Goal: Ask a question

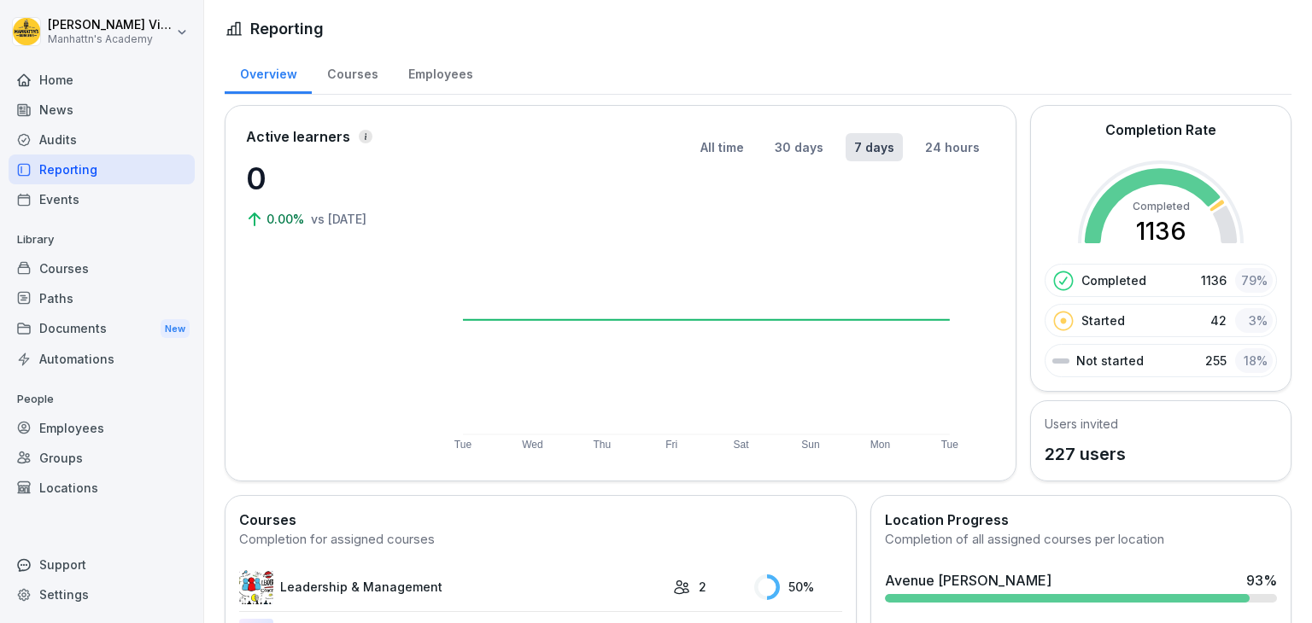
click at [91, 561] on div "Support" at bounding box center [102, 565] width 186 height 30
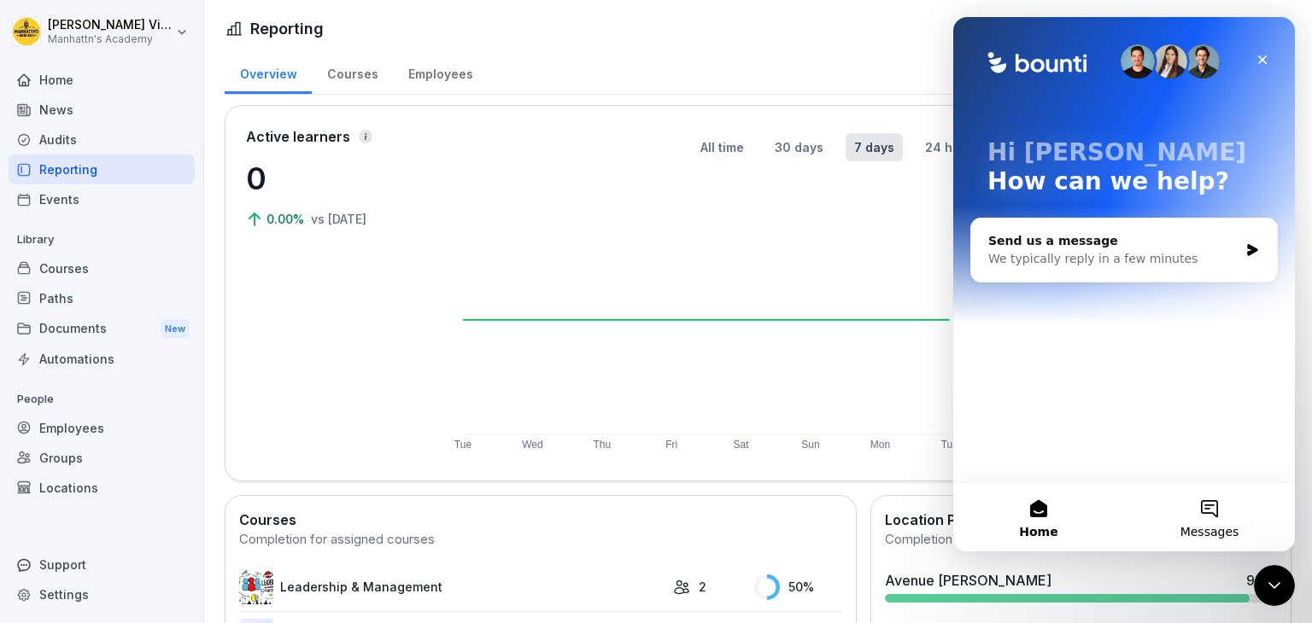
click at [1199, 511] on button "Messages" at bounding box center [1209, 517] width 171 height 68
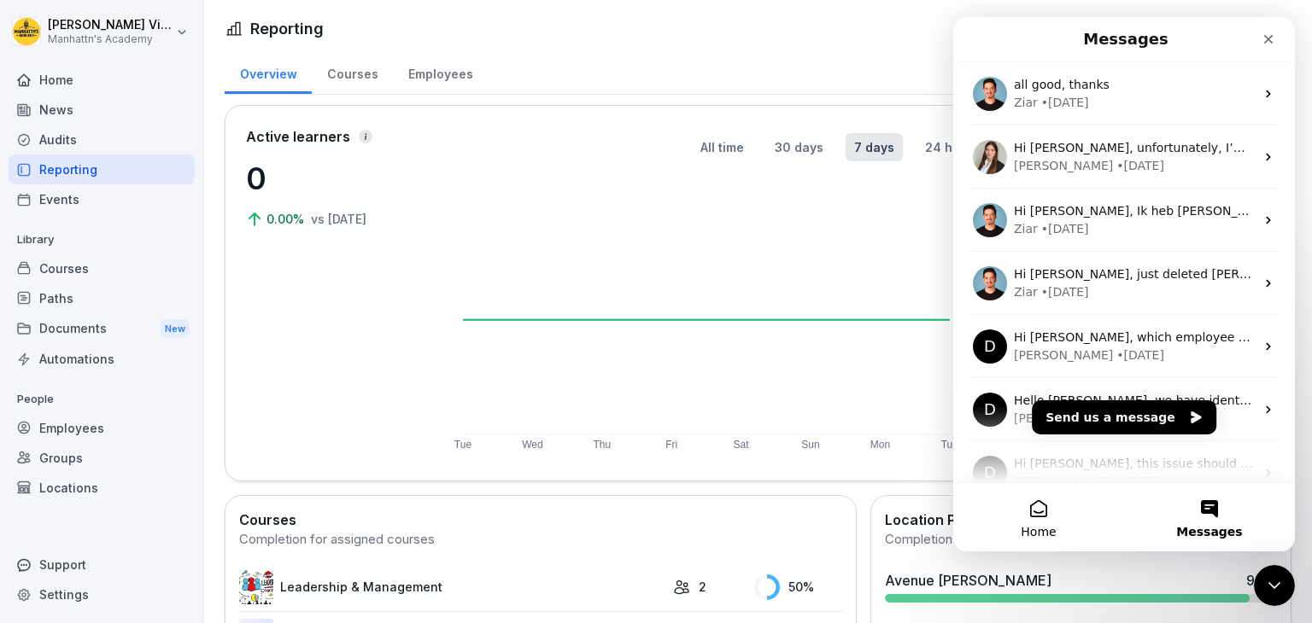
click at [1030, 512] on button "Home" at bounding box center [1038, 517] width 171 height 68
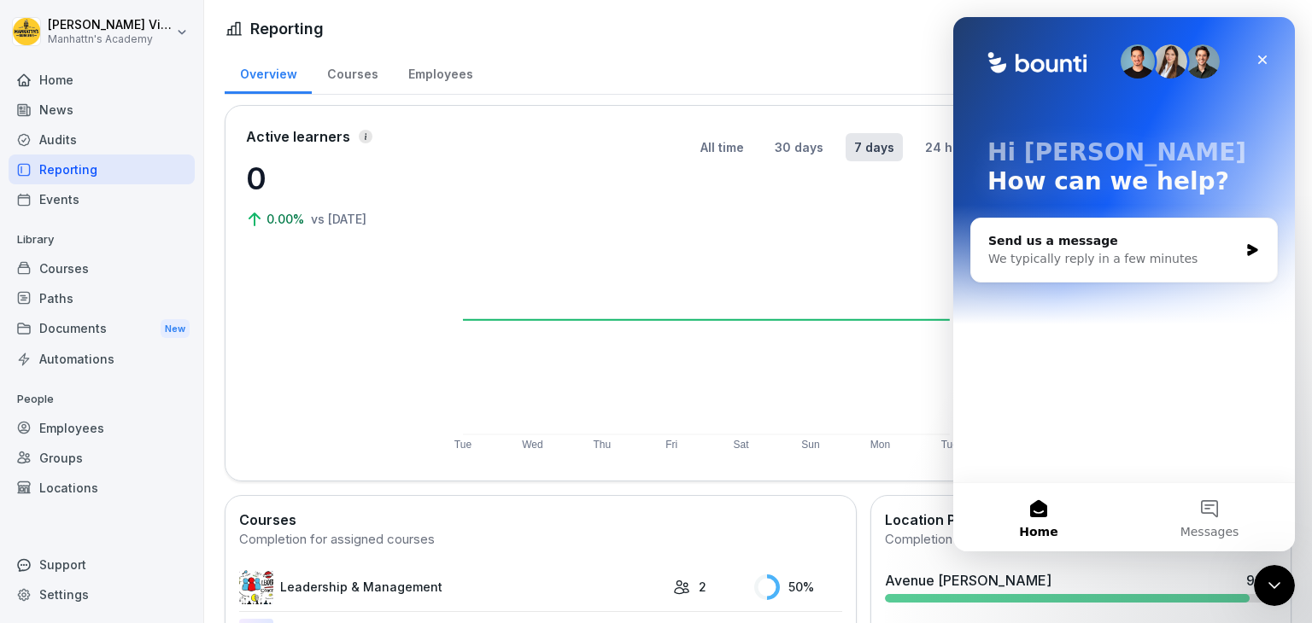
click at [1014, 185] on p "How can we help?" at bounding box center [1123, 181] width 273 height 29
click at [1049, 410] on div "Hi [PERSON_NAME] 👋 How can we help? Send us a message We typically reply in a f…" at bounding box center [1124, 249] width 342 height 465
click at [1079, 257] on div "We typically reply in a few minutes" at bounding box center [1113, 259] width 250 height 18
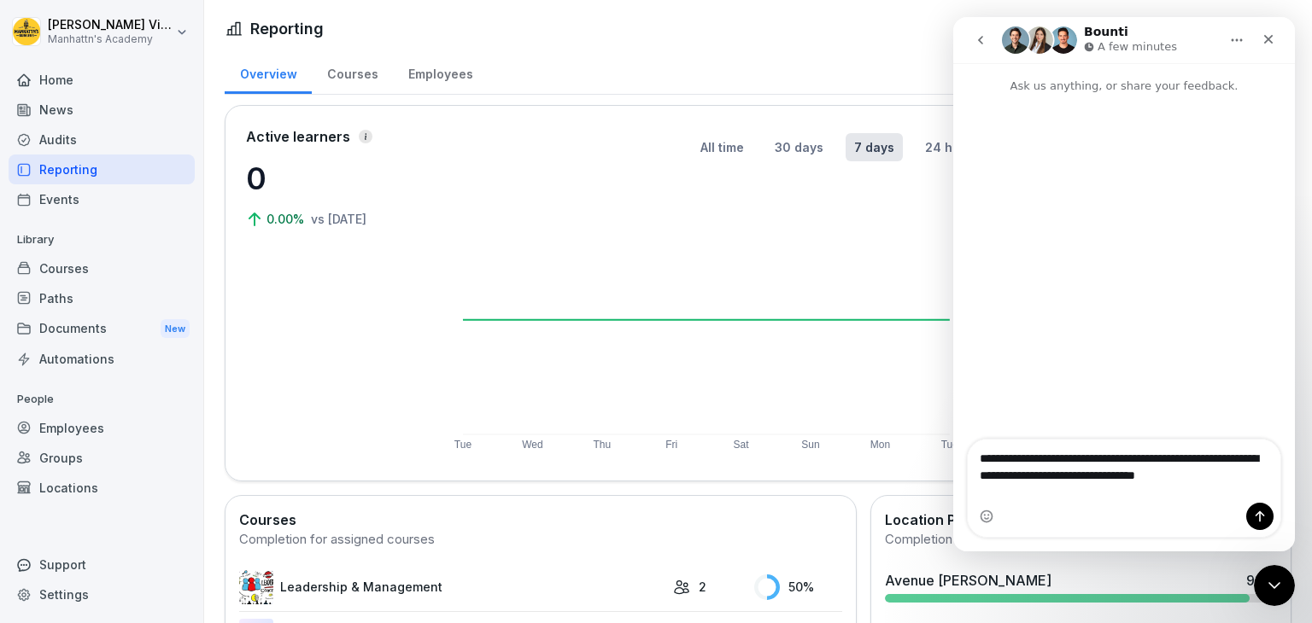
type textarea "**********"
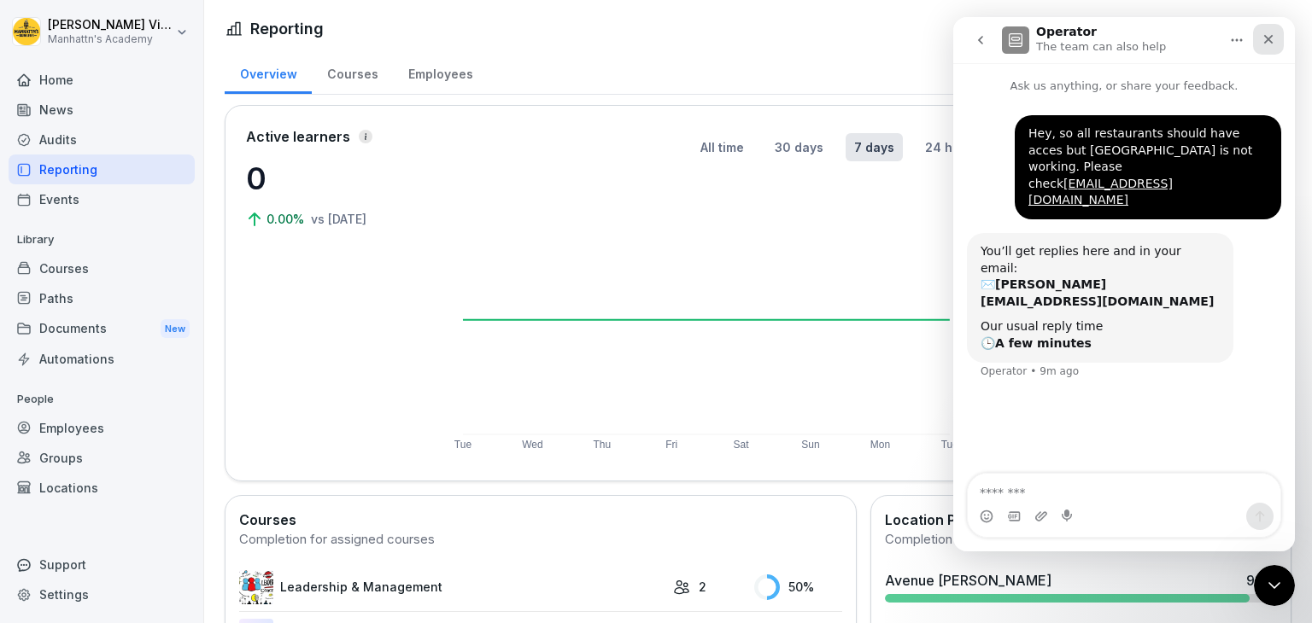
click at [1273, 35] on icon "Close" at bounding box center [1268, 39] width 14 height 14
